Goal: Information Seeking & Learning: Learn about a topic

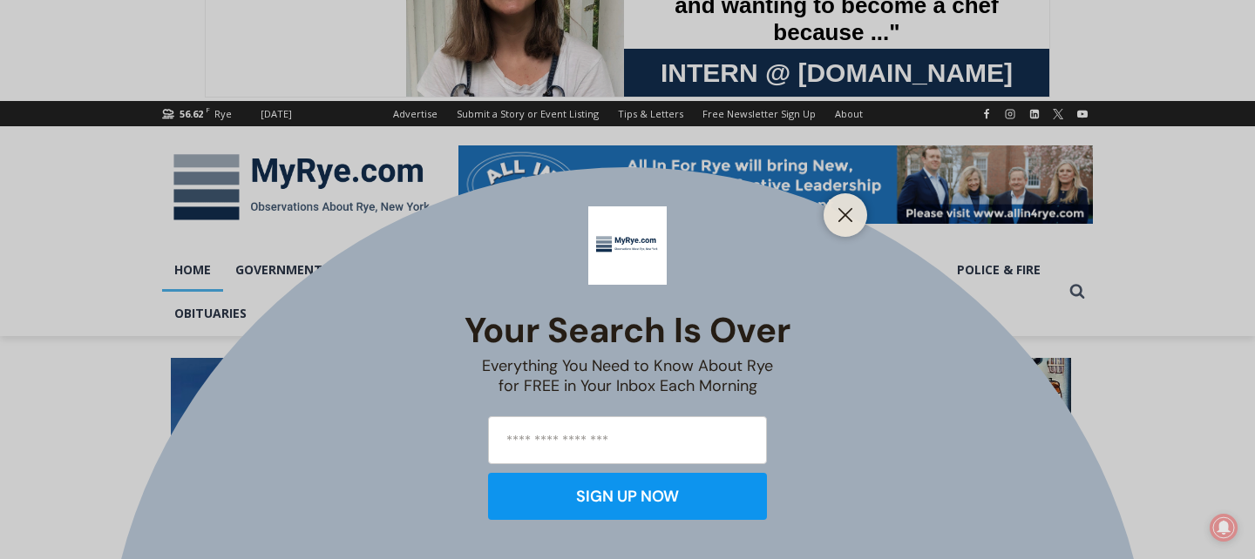
scroll to position [130, 0]
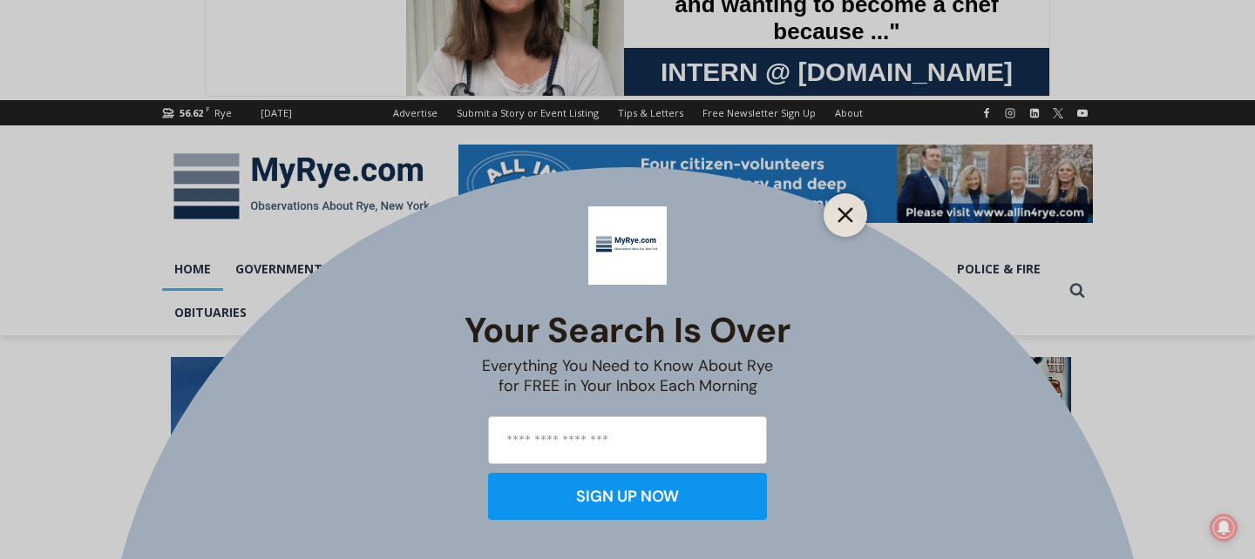
click at [849, 217] on icon "Close" at bounding box center [845, 215] width 16 height 16
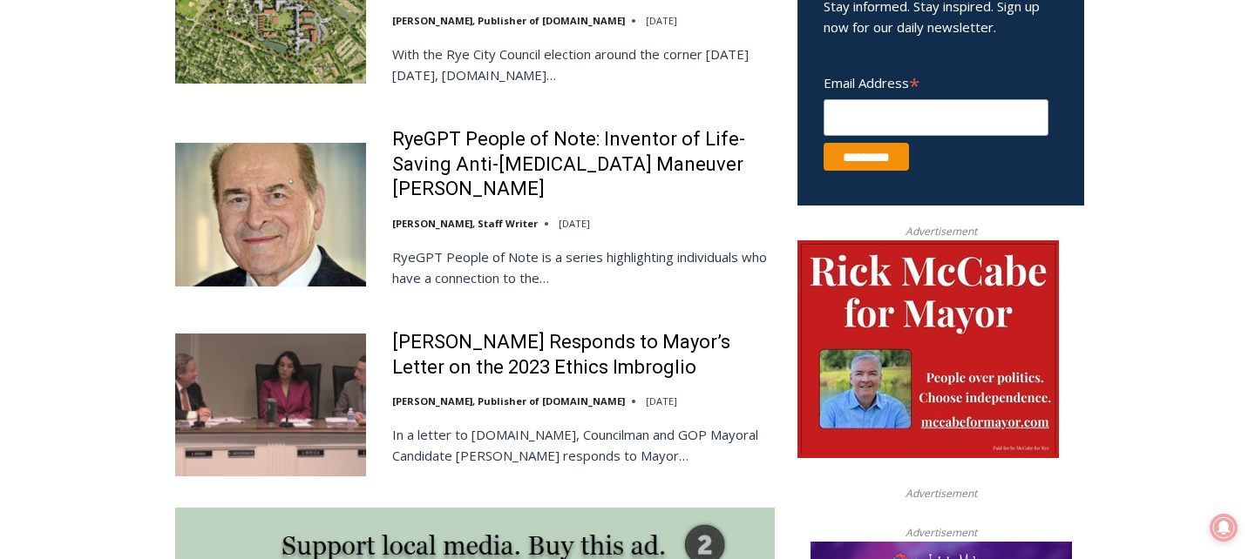
scroll to position [1122, 0]
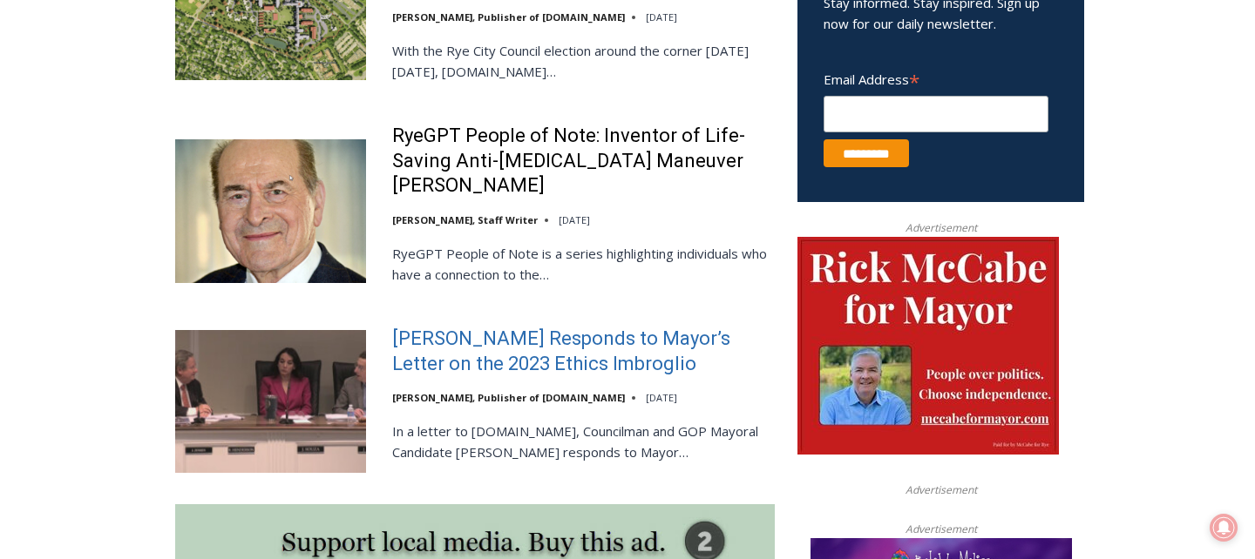
click at [548, 339] on link "[PERSON_NAME] Responds to Mayor’s Letter on the 2023 Ethics Imbroglio" at bounding box center [583, 352] width 383 height 50
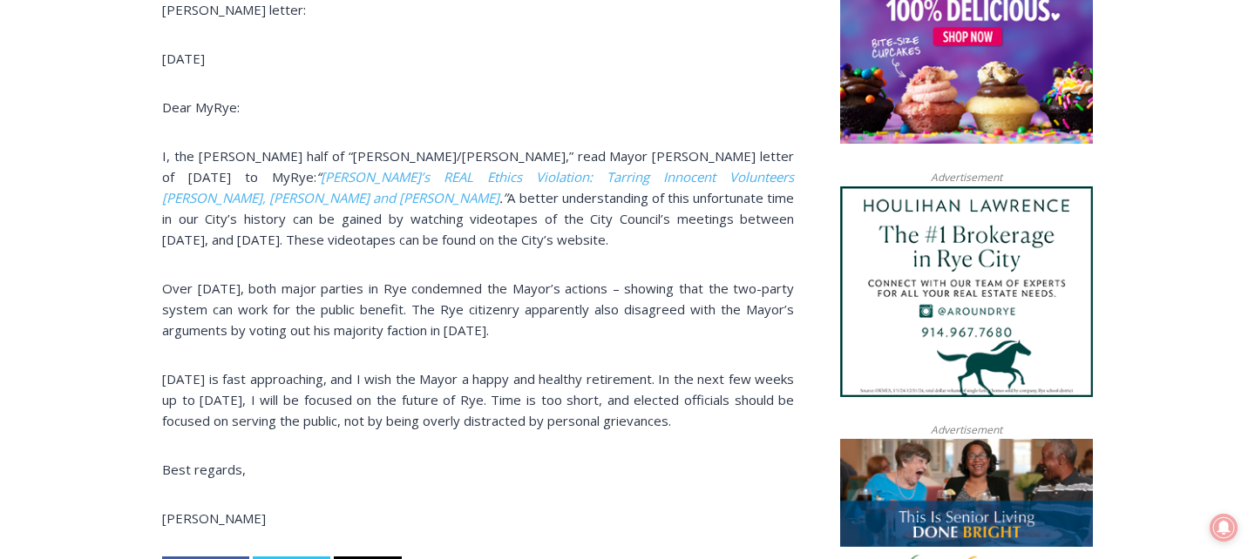
scroll to position [1257, 0]
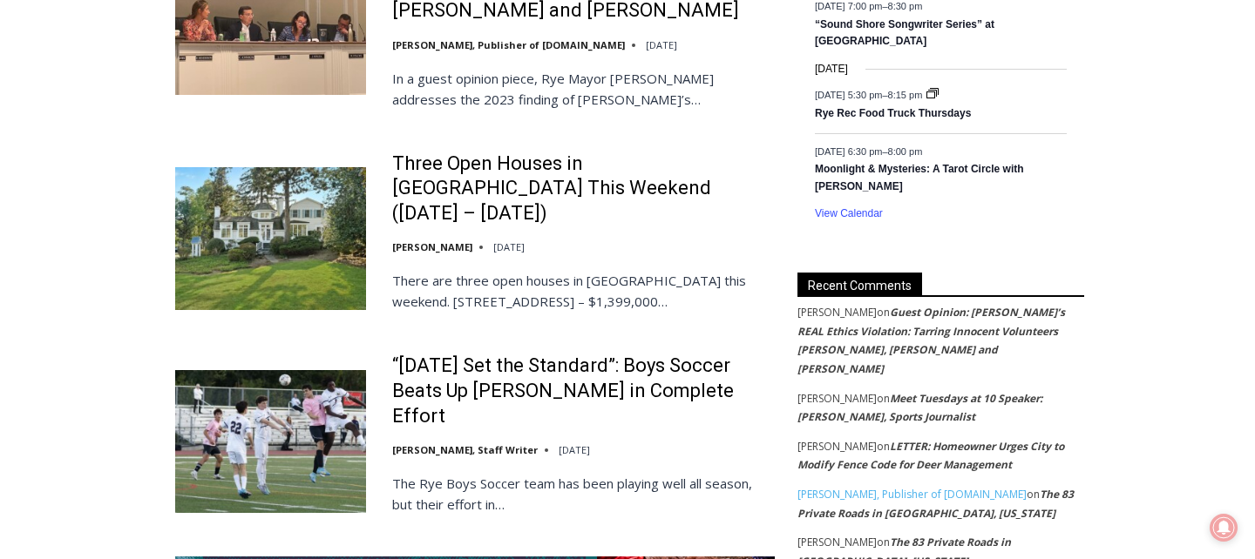
scroll to position [2972, 0]
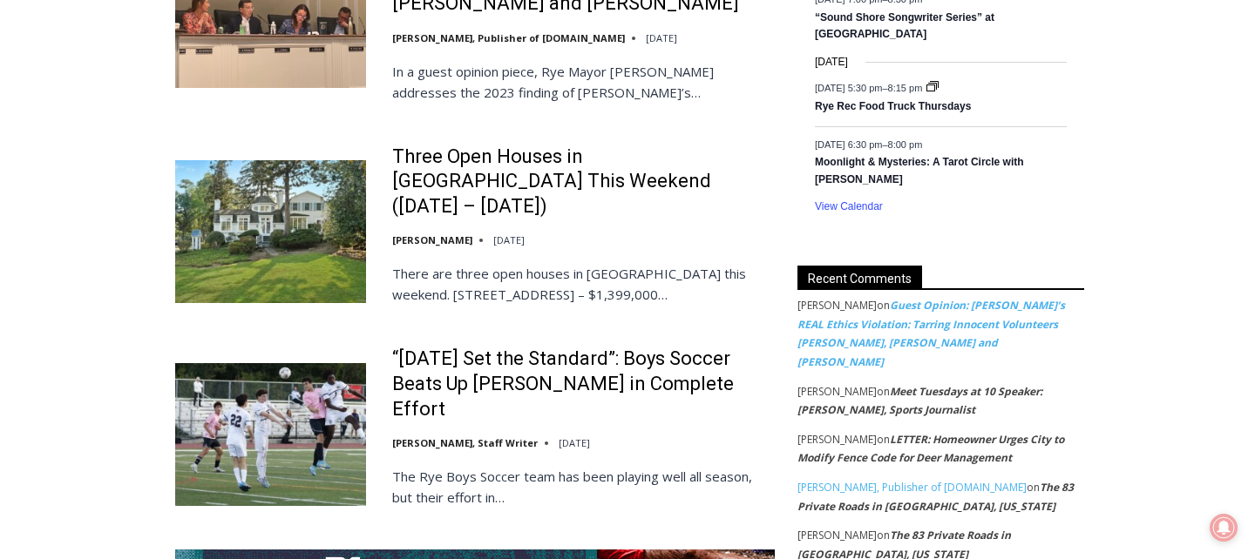
click at [902, 331] on link "Guest Opinion: Rye’s REAL Ethics Violation: Tarring Innocent Volunteers Carolin…" at bounding box center [931, 333] width 268 height 71
